Goal: Information Seeking & Learning: Learn about a topic

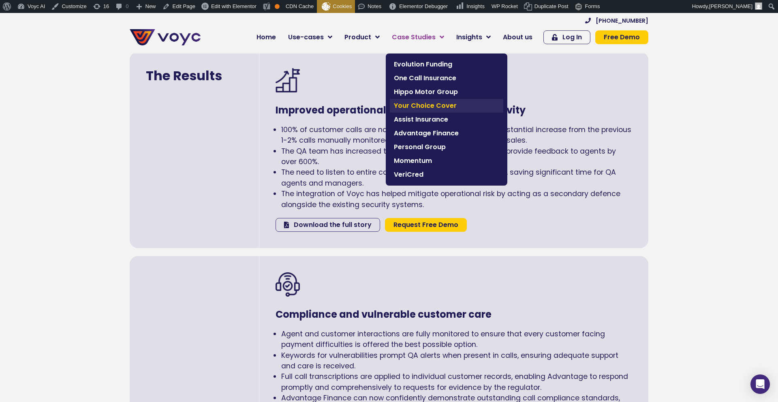
click at [419, 106] on span "Your Choice Cover" at bounding box center [446, 106] width 105 height 10
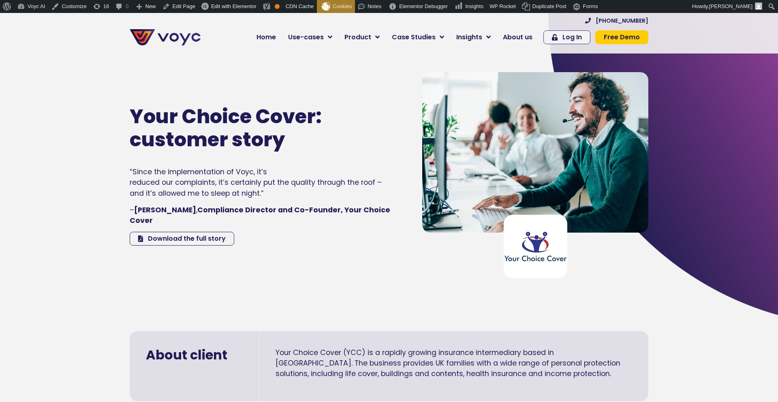
drag, startPoint x: 64, startPoint y: 102, endPoint x: 85, endPoint y: 80, distance: 30.1
click at [65, 101] on section "Your Choice Cover: customer story “Since the implementation of Voyc, it’s reduc…" at bounding box center [389, 163] width 778 height 304
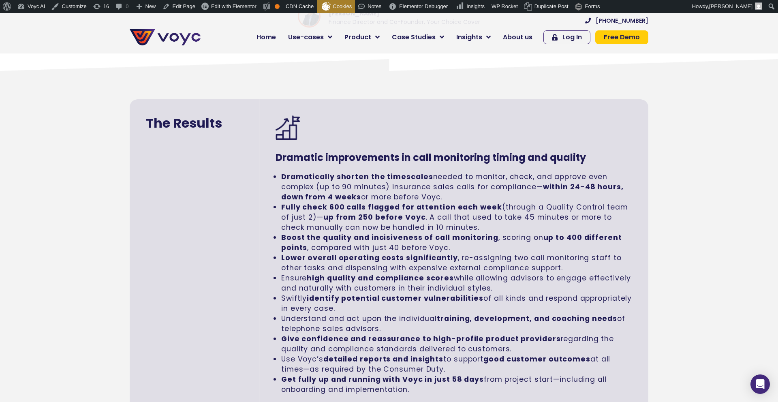
scroll to position [1274, 0]
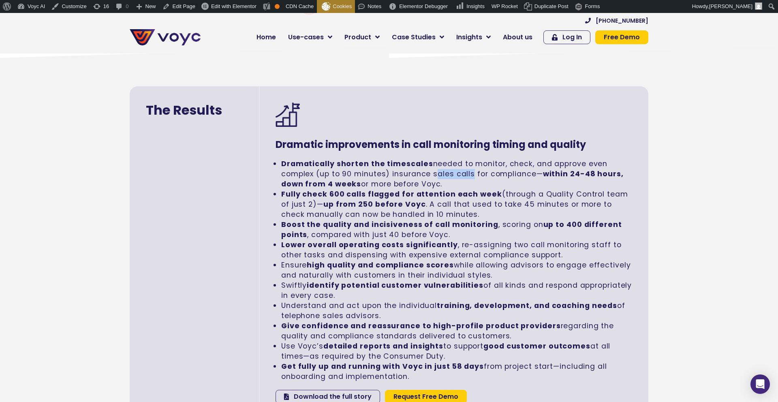
drag, startPoint x: 433, startPoint y: 163, endPoint x: 471, endPoint y: 164, distance: 38.5
click at [471, 164] on li "Dramatically shorten the timescales needed to monitor, check, and approve even …" at bounding box center [456, 174] width 351 height 30
copy li "sales call"
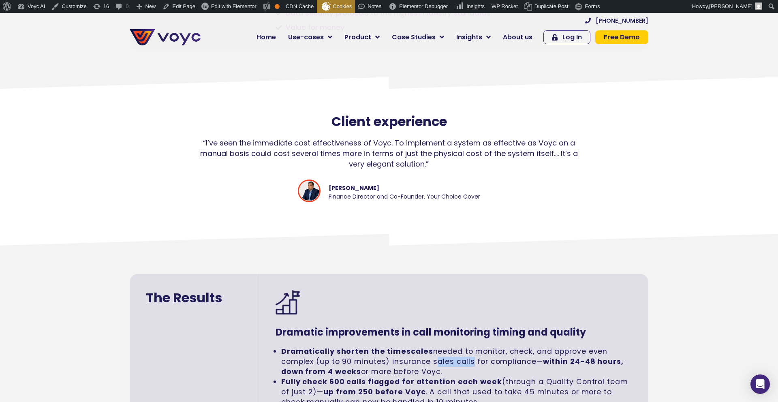
scroll to position [1088, 0]
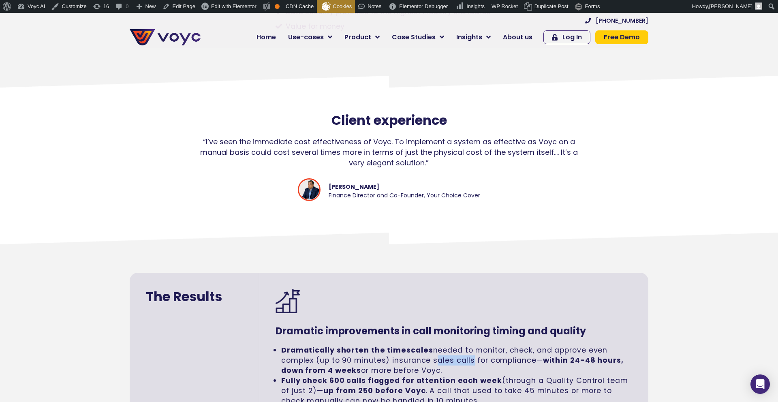
drag, startPoint x: 193, startPoint y: 128, endPoint x: 429, endPoint y: 152, distance: 238.0
click at [429, 152] on div "“I’ve seen the immediate cost effectiveness of Voyc. To implement a system as e…" at bounding box center [389, 153] width 393 height 32
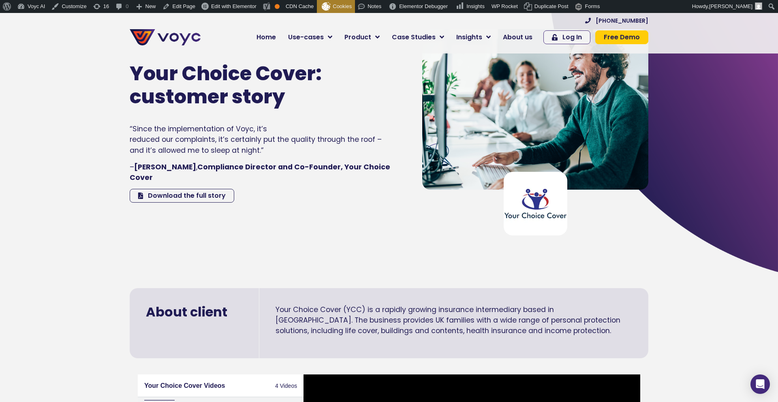
scroll to position [43, 0]
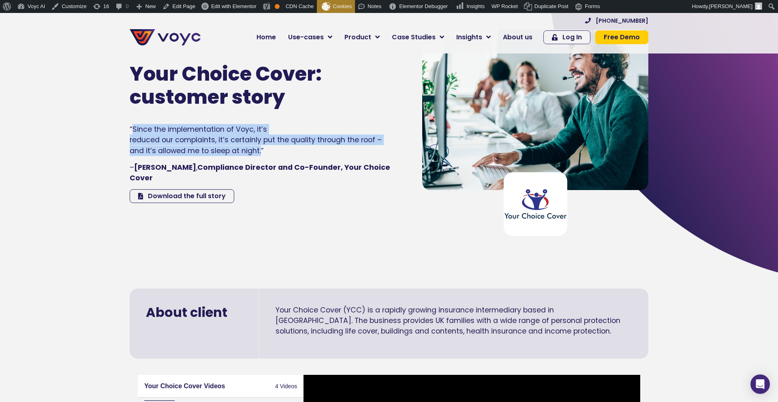
drag, startPoint x: 261, startPoint y: 157, endPoint x: 132, endPoint y: 136, distance: 131.0
click at [132, 136] on p "“Since the implementation of Voyc, it’s reduced our complaints, it’s certainly …" at bounding box center [261, 140] width 263 height 32
copy p "Since the implementation of Voyc, it’s reduced our complaints, it’s certainly p…"
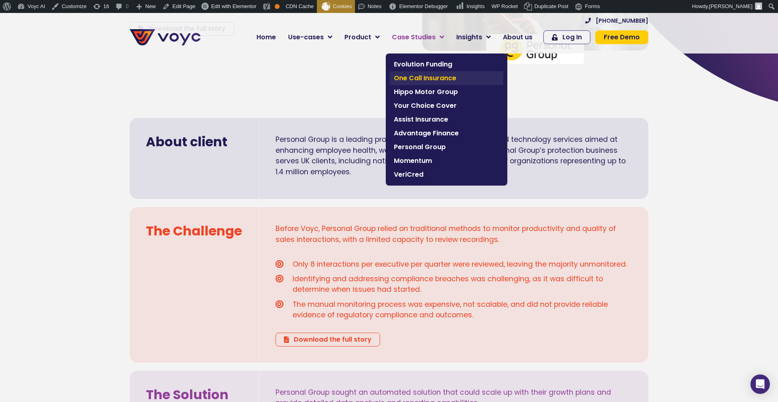
click at [424, 79] on span "One Call Insurance" at bounding box center [446, 78] width 105 height 10
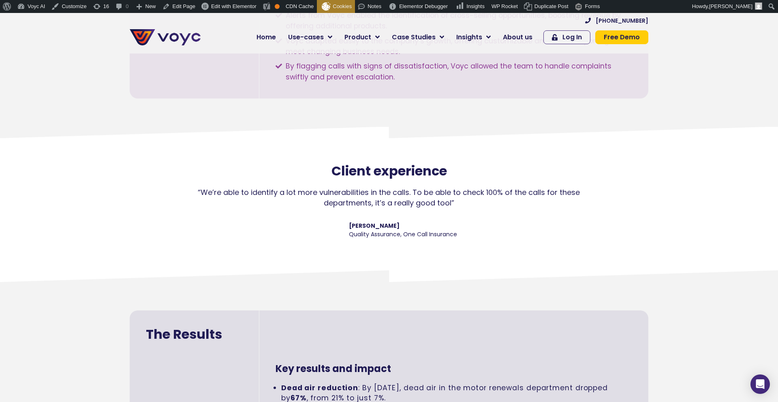
scroll to position [1104, 0]
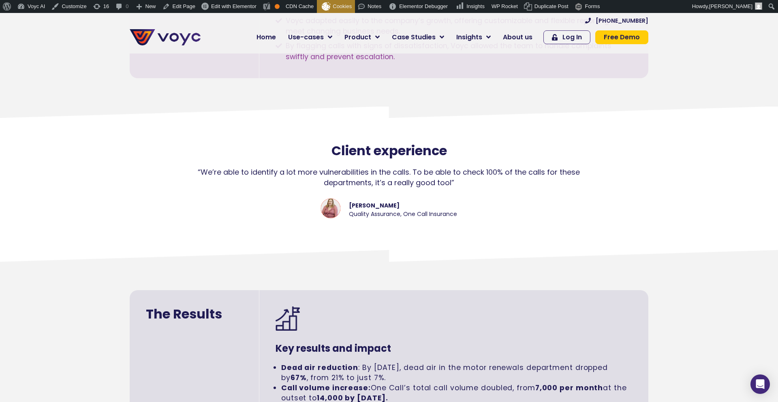
drag, startPoint x: 182, startPoint y: 167, endPoint x: 480, endPoint y: 182, distance: 298.7
click at [480, 182] on div "“We’re able to identify a lot more vulnerabilities in the calls. To be able to …" at bounding box center [389, 202] width 470 height 71
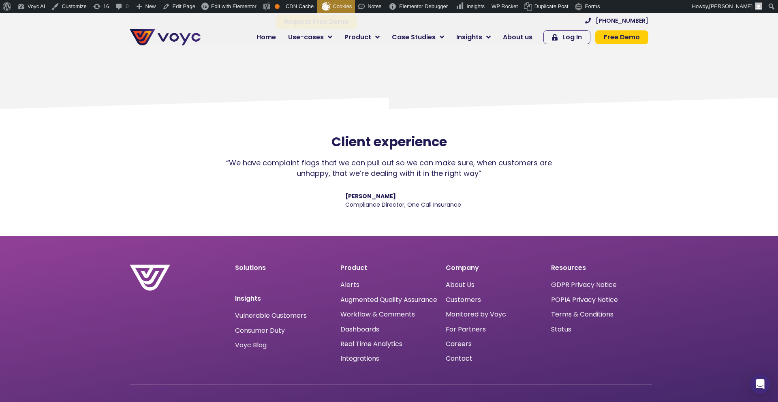
scroll to position [1807, 0]
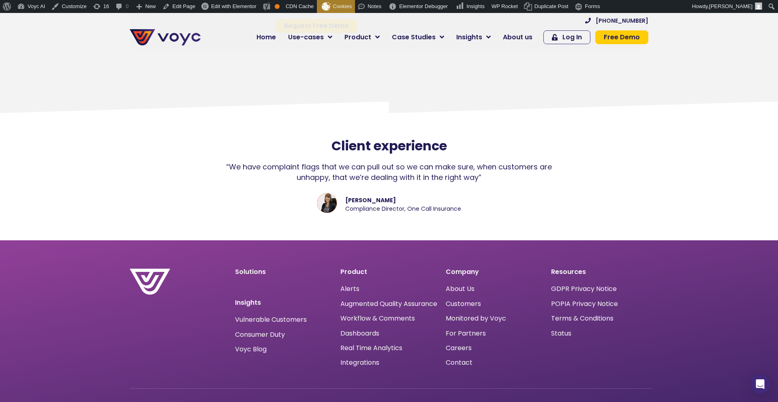
drag, startPoint x: 499, startPoint y: 177, endPoint x: 229, endPoint y: 158, distance: 271.0
click at [229, 158] on div "Client experience “We have complaint flags that we can pull out so we can make …" at bounding box center [389, 187] width 778 height 107
copy div "“We have complaint flags that we can pull out so we can make sure, when custome…"
drag, startPoint x: 473, startPoint y: 211, endPoint x: 347, endPoint y: 199, distance: 127.0
click at [347, 199] on div "Sarah Chadburn Compliance Director, One Call Insurance" at bounding box center [389, 204] width 360 height 23
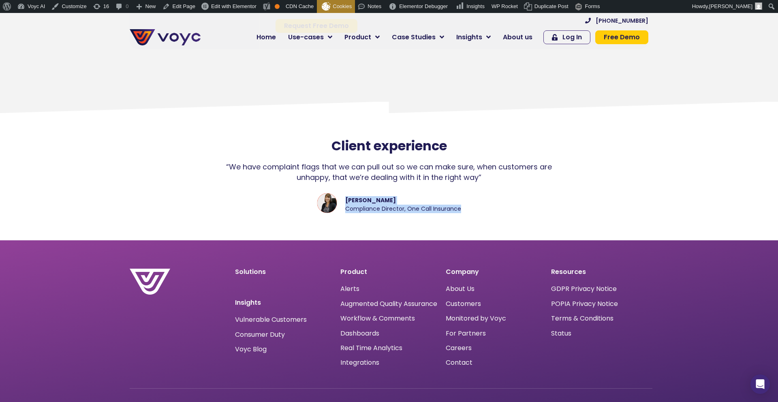
copy cite "Sarah Chadburn Compliance Director, One Call Insurance"
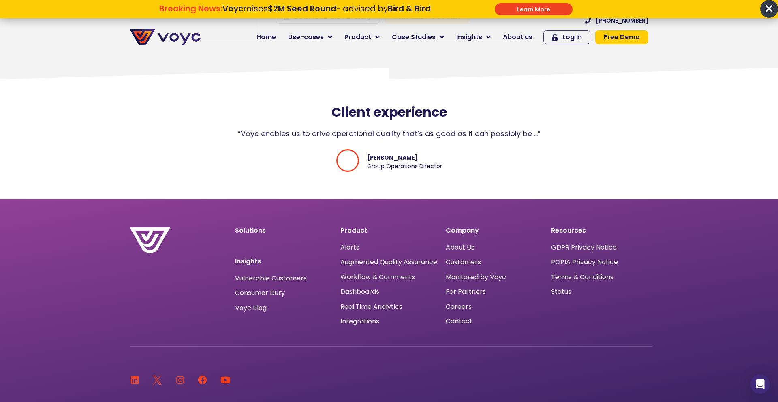
scroll to position [1513, 0]
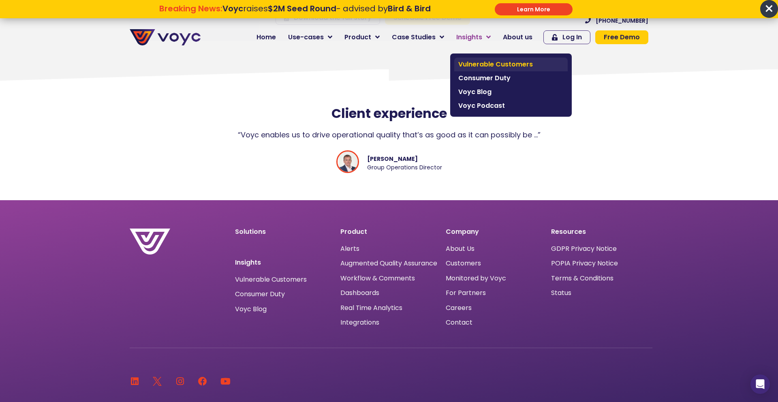
click at [476, 63] on span "Vulnerable Customers" at bounding box center [511, 65] width 105 height 10
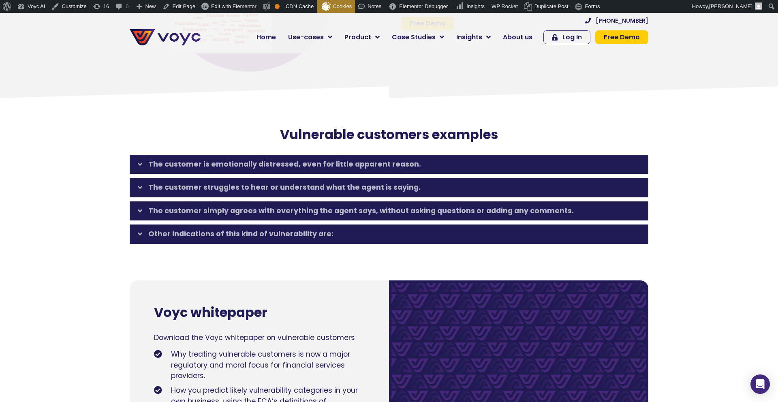
scroll to position [1236, 0]
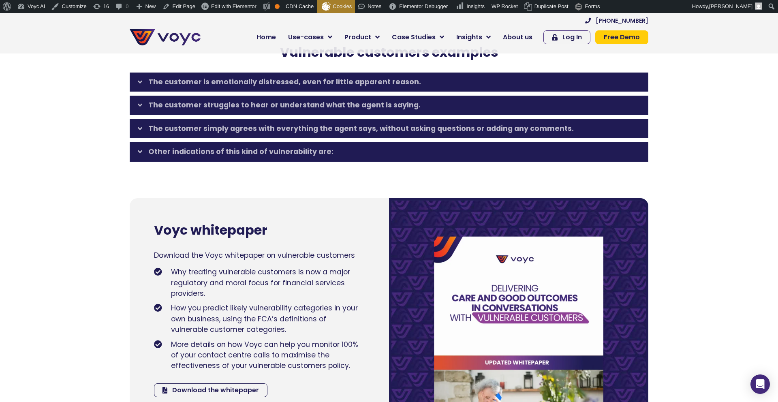
click at [298, 83] on link "The customer is emotionally distressed, even for little apparent reason." at bounding box center [284, 82] width 273 height 10
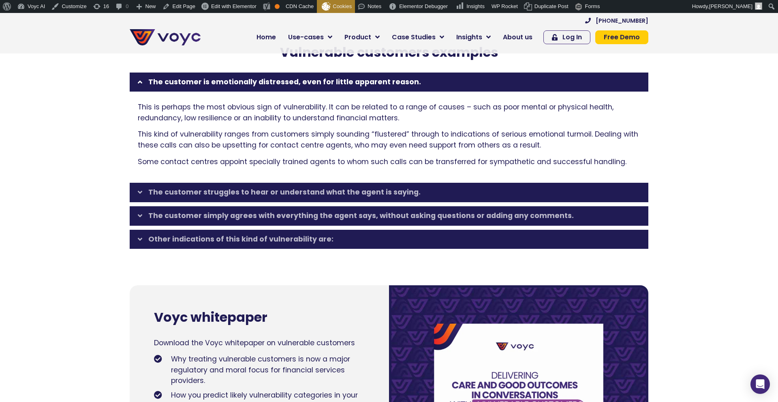
click at [289, 190] on link "The customer struggles to hear or understand what the agent is saying." at bounding box center [284, 192] width 272 height 10
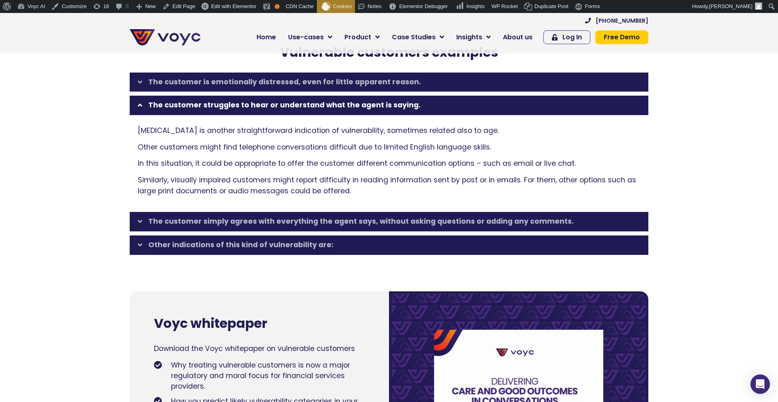
click at [293, 219] on link "The customer simply agrees with everything the agent says, without asking quest…" at bounding box center [361, 221] width 426 height 10
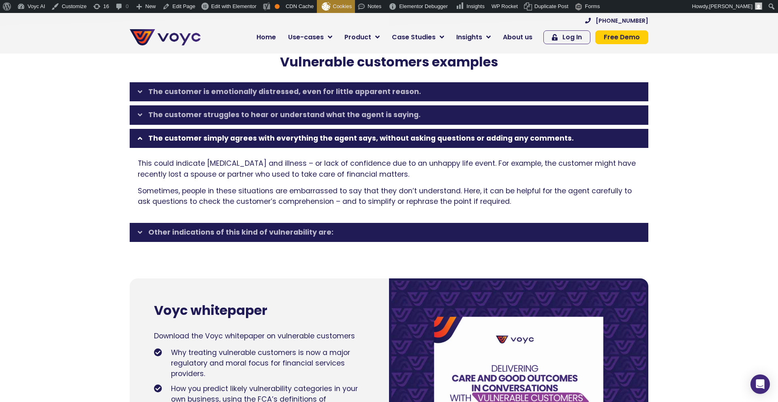
click at [291, 242] on div "Other indications of this kind of vulnerability are:" at bounding box center [389, 232] width 519 height 19
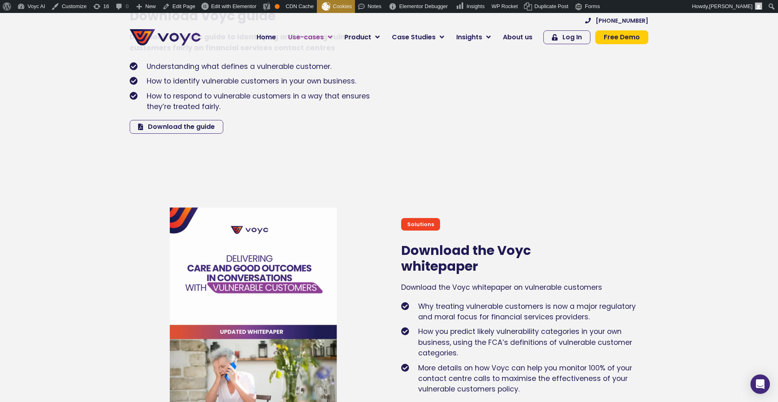
scroll to position [2583, 0]
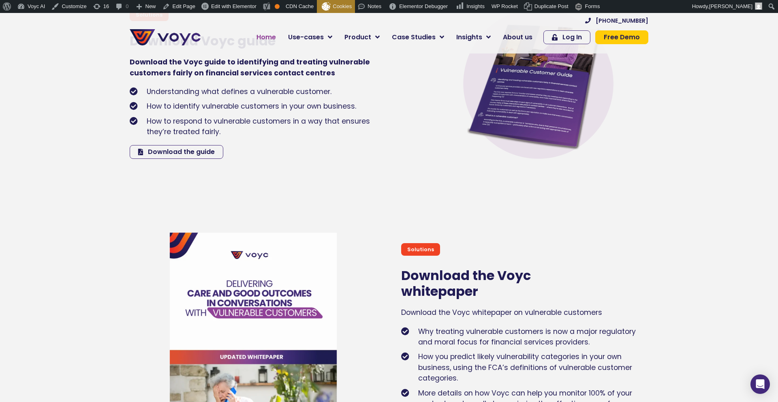
click at [271, 38] on span "Home" at bounding box center [266, 37] width 19 height 10
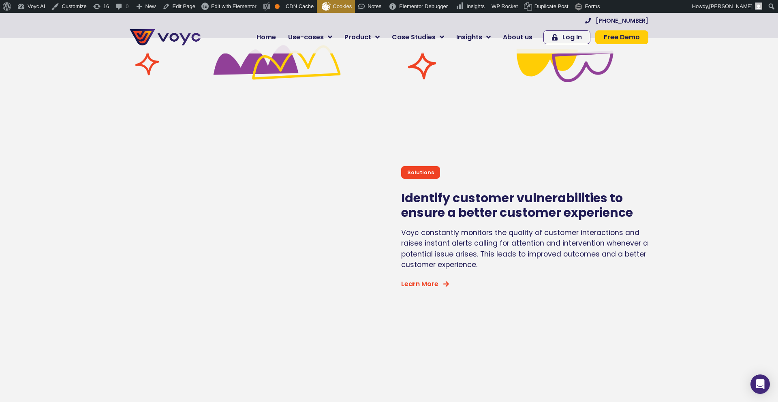
scroll to position [2612, 0]
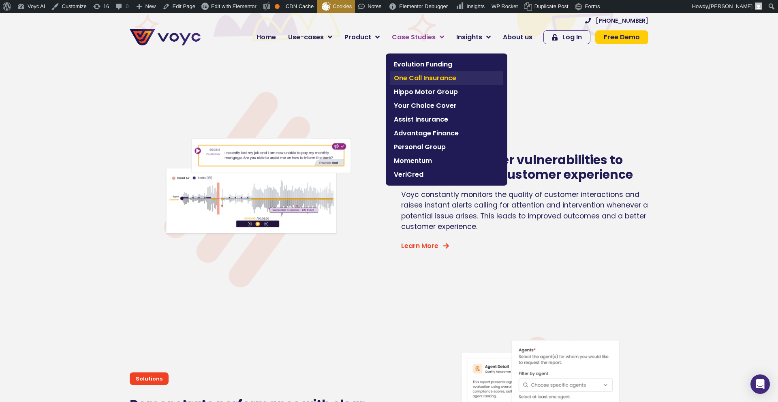
click at [407, 81] on span "One Call Insurance" at bounding box center [446, 78] width 105 height 10
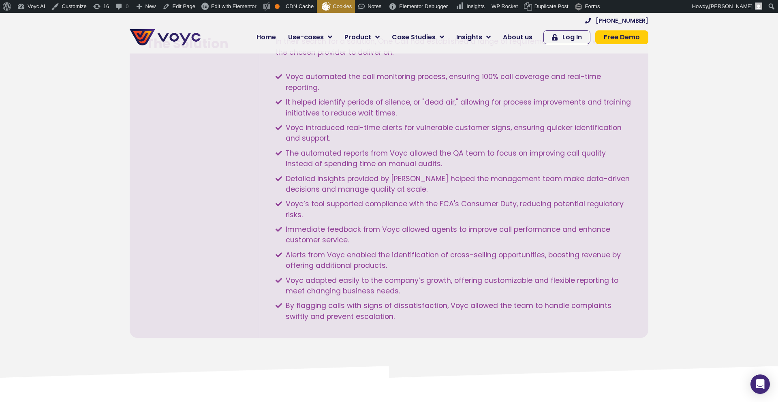
scroll to position [843, 0]
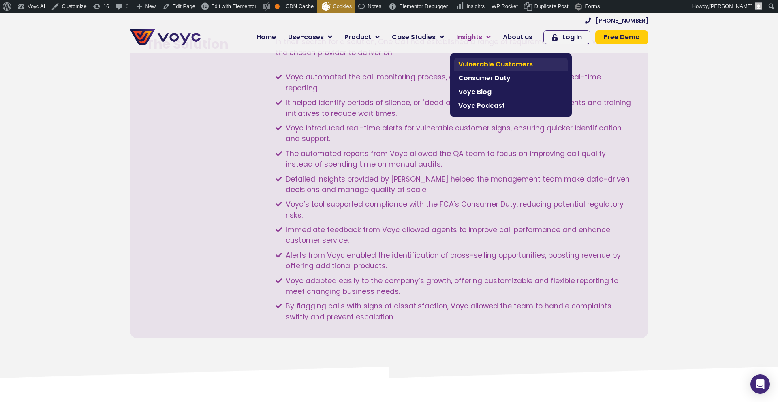
click at [471, 63] on span "Vulnerable Customers" at bounding box center [511, 65] width 105 height 10
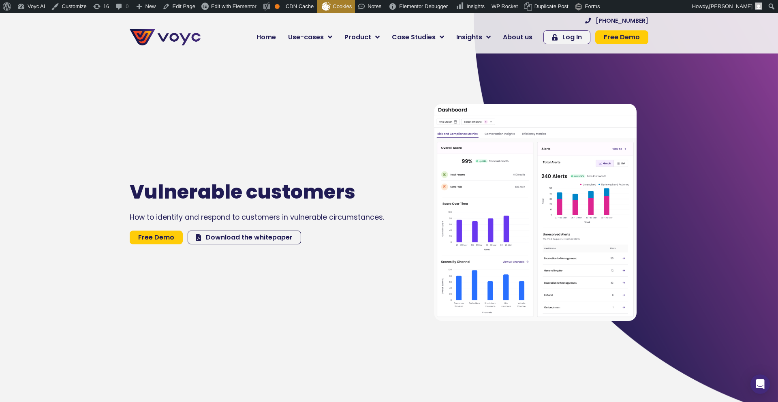
drag, startPoint x: 71, startPoint y: 57, endPoint x: 169, endPoint y: 49, distance: 98.0
click at [79, 56] on section "Vulnerable customers How to identify and respond to customers in vulnerable cir…" at bounding box center [389, 212] width 778 height 402
click at [163, 38] on img at bounding box center [165, 37] width 71 height 16
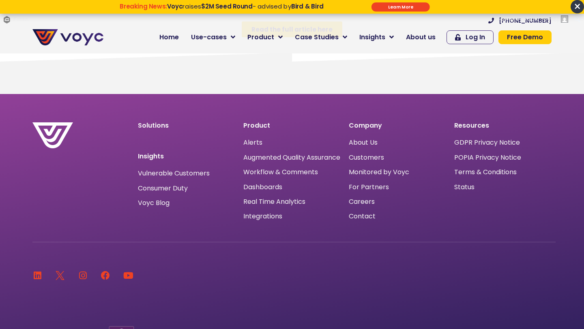
scroll to position [607, 0]
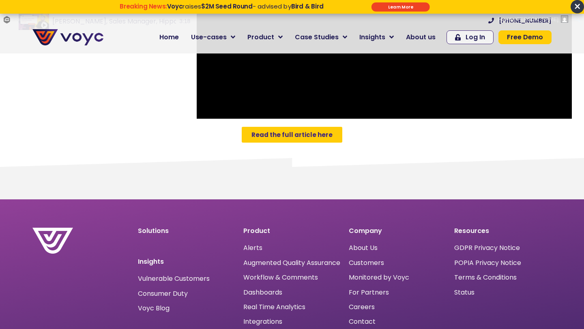
click at [267, 132] on span "Read the full article here" at bounding box center [291, 135] width 81 height 6
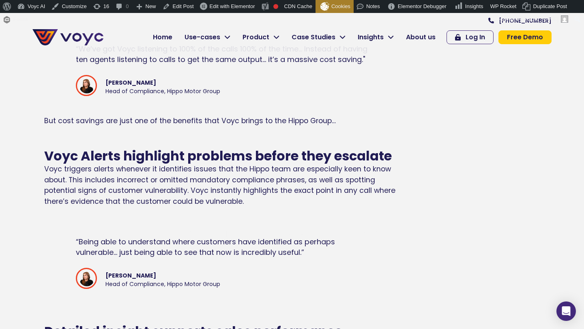
scroll to position [800, 0]
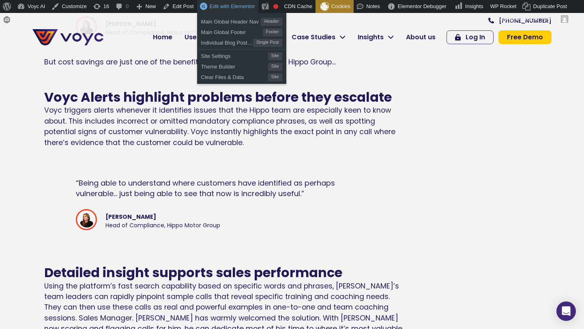
click at [218, 6] on span "Edit with Elementor" at bounding box center [232, 6] width 45 height 6
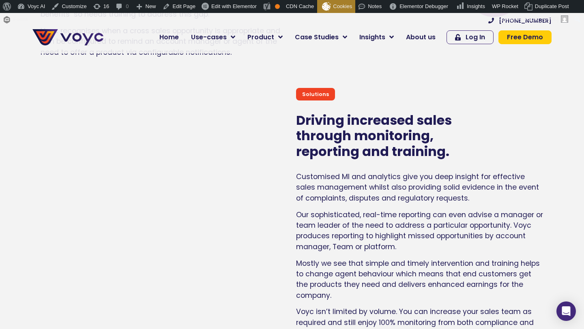
scroll to position [3544, 0]
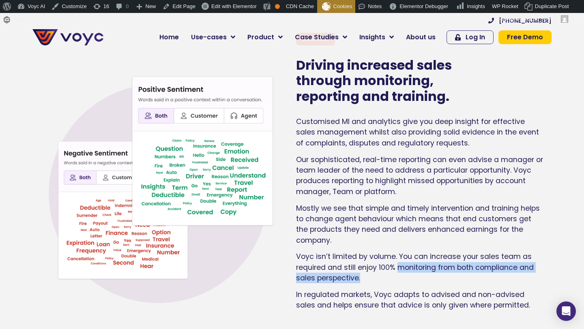
drag, startPoint x: 366, startPoint y: 266, endPoint x: 399, endPoint y: 254, distance: 34.1
click at [399, 254] on p "Voyc isn’t limited by volume. You can increase your sales team as required and …" at bounding box center [419, 267] width 247 height 32
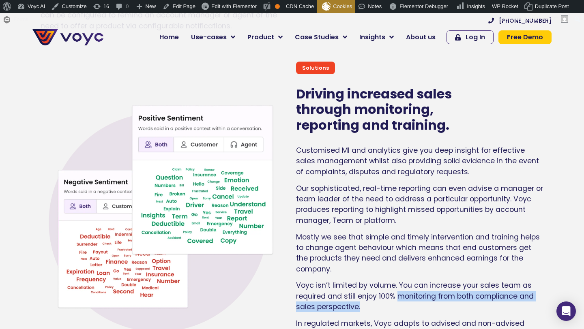
scroll to position [3515, 0]
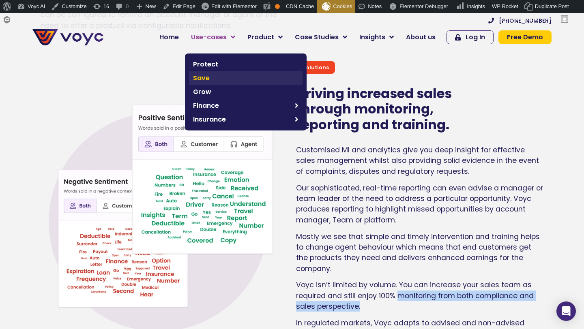
click at [214, 79] on span "Save" at bounding box center [245, 78] width 105 height 10
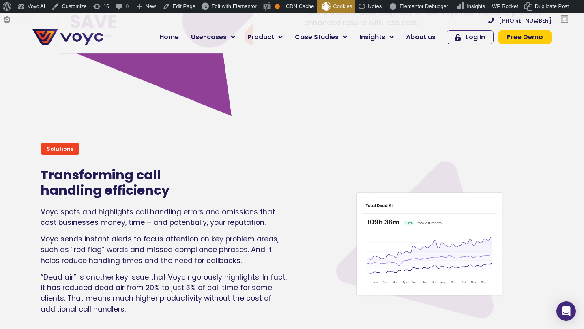
scroll to position [2079, 0]
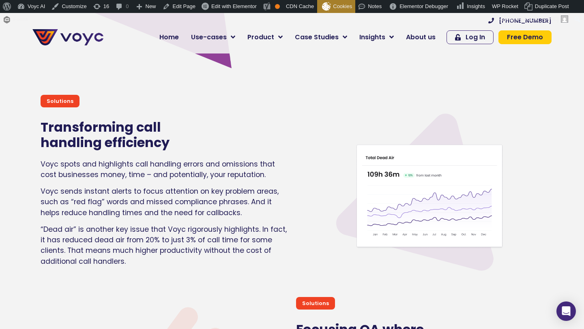
click at [196, 273] on div "Solutions Transforming call handling efficiency Voyc spots and highlights call …" at bounding box center [163, 184] width 255 height 186
click at [192, 256] on p "“Dead air” is another key issue that Voyc rigorously highlights. In fact, it ha…" at bounding box center [164, 245] width 247 height 43
